Goal: Task Accomplishment & Management: Manage account settings

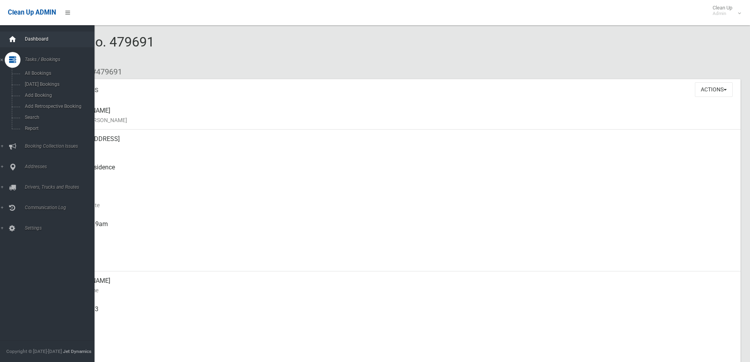
click at [12, 41] on icon at bounding box center [12, 39] width 9 height 16
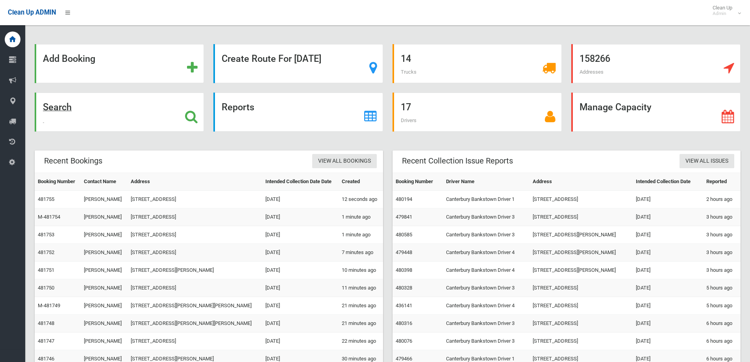
click at [53, 108] on strong "Search" at bounding box center [57, 107] width 29 height 11
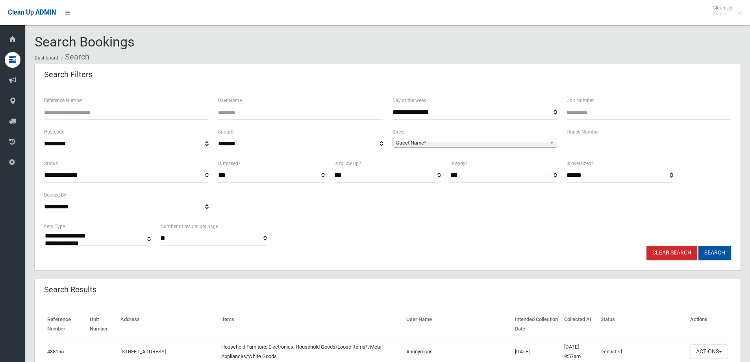
select select
click at [578, 150] on input "text" at bounding box center [648, 144] width 164 height 15
type input "*"
click at [403, 144] on span "Street Name*" at bounding box center [471, 142] width 150 height 9
type input "******"
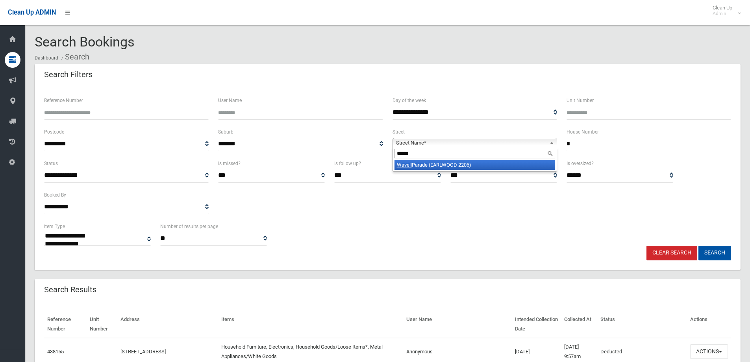
click at [405, 163] on em "Wavell" at bounding box center [404, 165] width 15 height 6
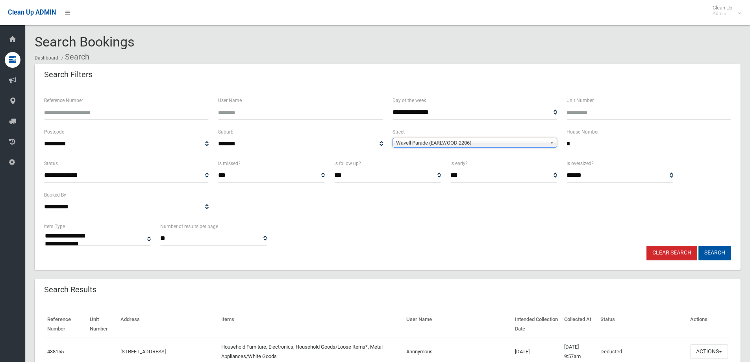
click at [717, 252] on button "Search" at bounding box center [714, 253] width 33 height 15
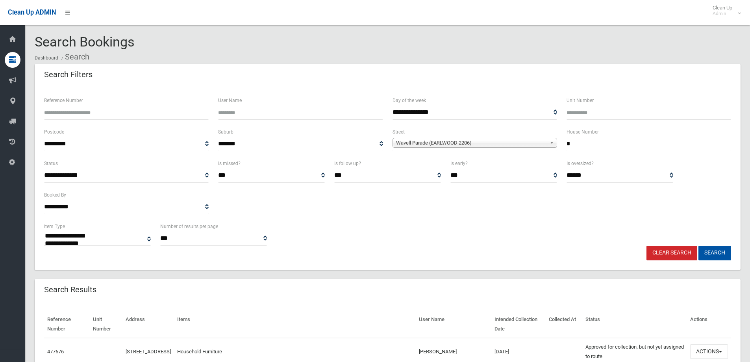
select select
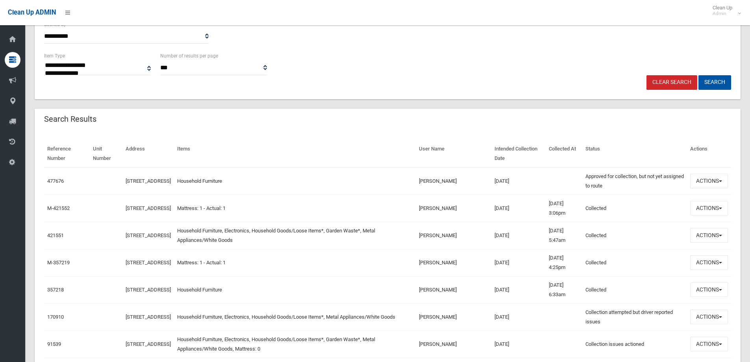
scroll to position [197, 0]
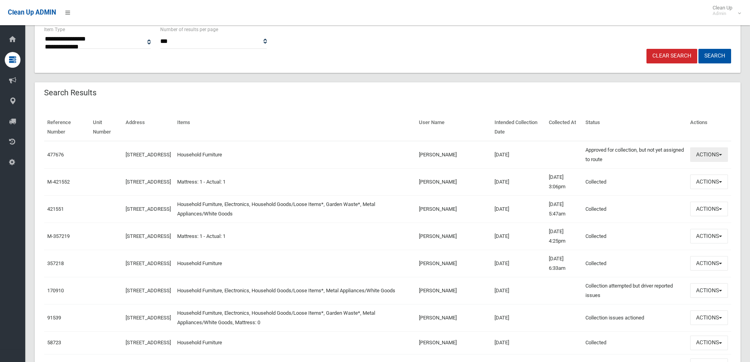
click at [720, 154] on span "button" at bounding box center [719, 155] width 3 height 2
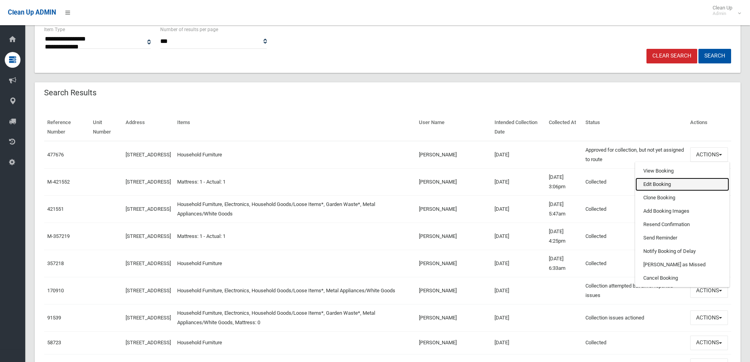
click at [655, 181] on link "Edit Booking" at bounding box center [682, 183] width 94 height 13
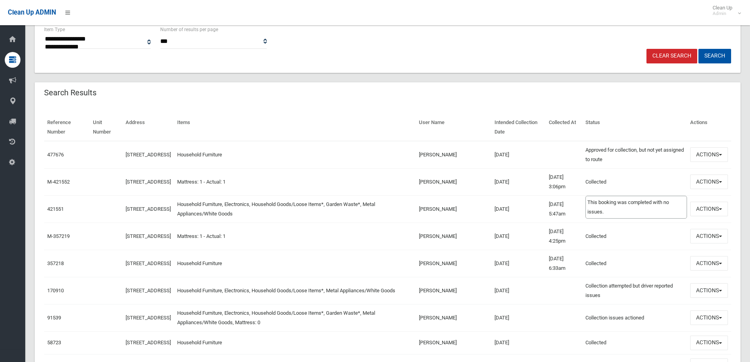
click at [655, 181] on td "Collected This booking was completed with no issues." at bounding box center [634, 181] width 105 height 27
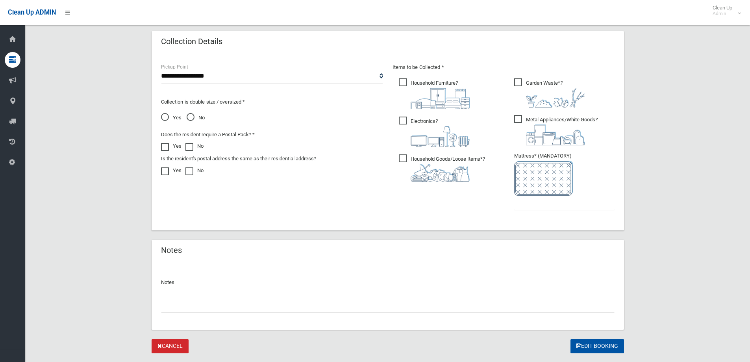
scroll to position [413, 0]
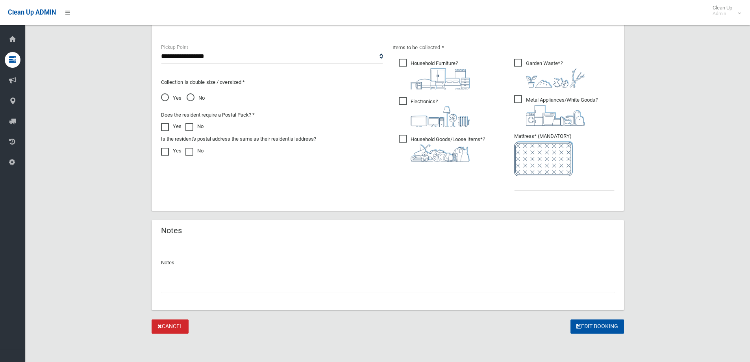
click at [180, 289] on input "text" at bounding box center [387, 285] width 453 height 15
type input "**********"
click at [517, 183] on input "text" at bounding box center [564, 183] width 100 height 15
type input "*"
click at [598, 321] on button "Edit Booking" at bounding box center [597, 326] width 54 height 15
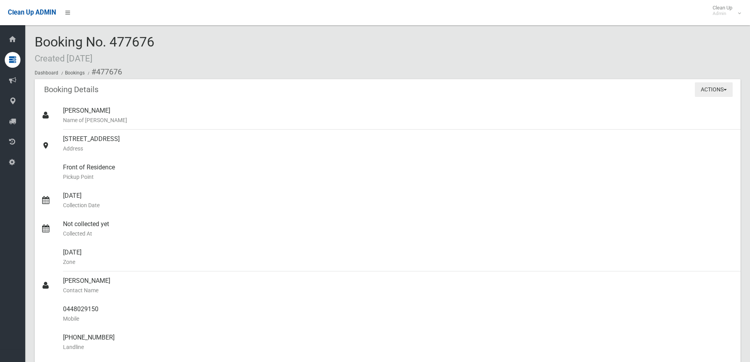
click at [726, 89] on button "Actions" at bounding box center [713, 89] width 38 height 15
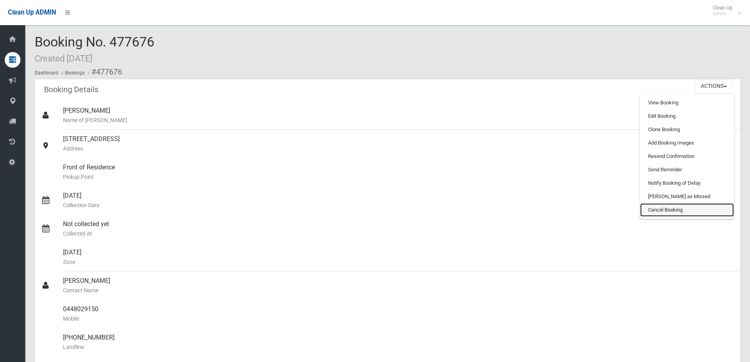
click at [662, 209] on link "Cancel Booking" at bounding box center [687, 209] width 94 height 13
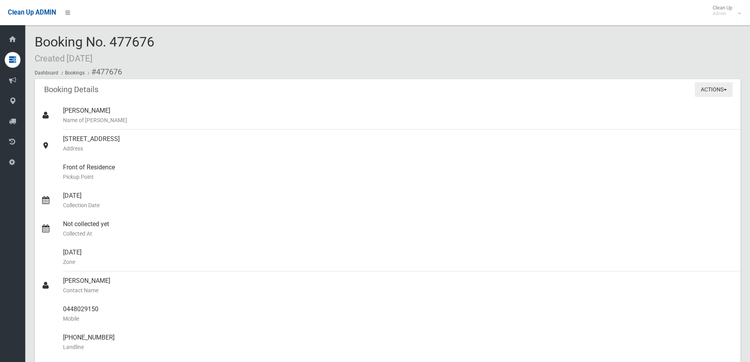
click at [726, 88] on button "Actions" at bounding box center [713, 89] width 38 height 15
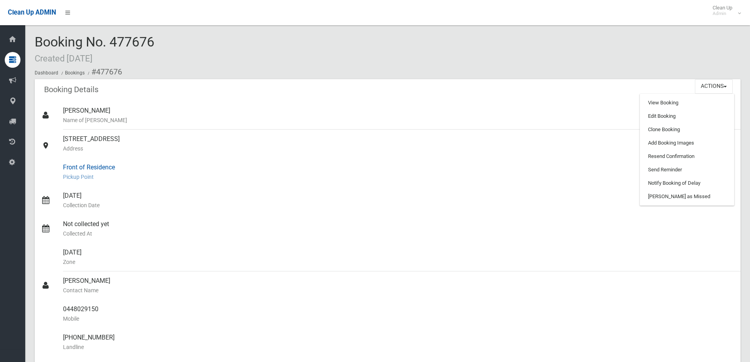
click at [483, 168] on div "Front of Residence [GEOGRAPHIC_DATA]" at bounding box center [398, 172] width 671 height 28
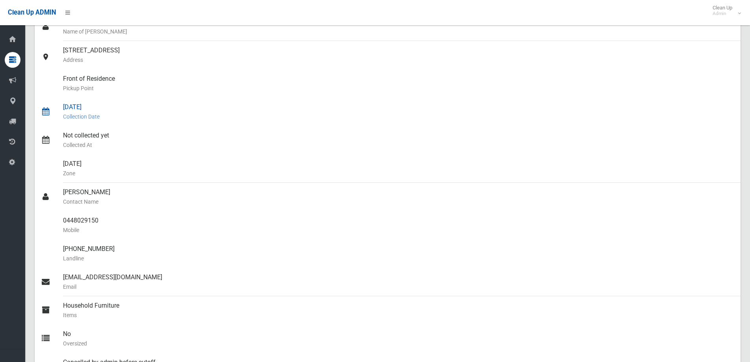
scroll to position [39, 0]
